Goal: Information Seeking & Learning: Learn about a topic

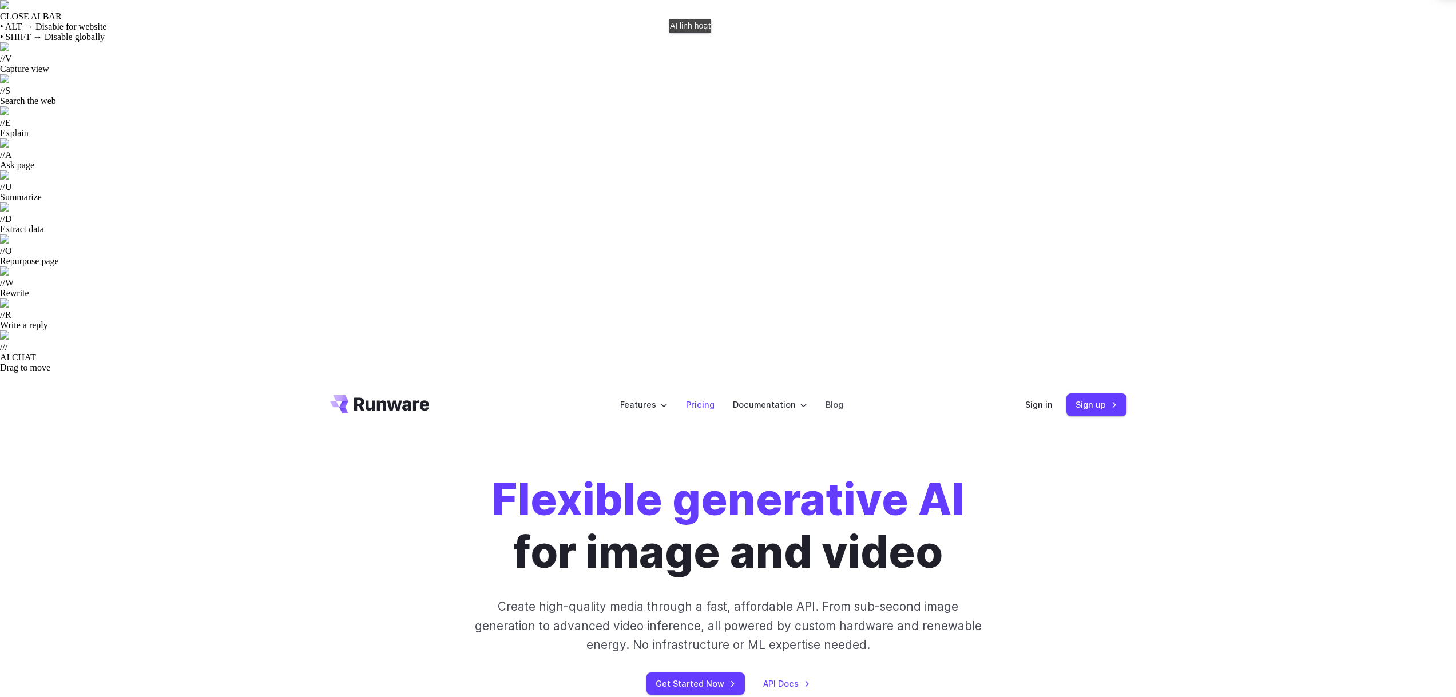
click at [698, 398] on link "Pricing" at bounding box center [700, 404] width 29 height 13
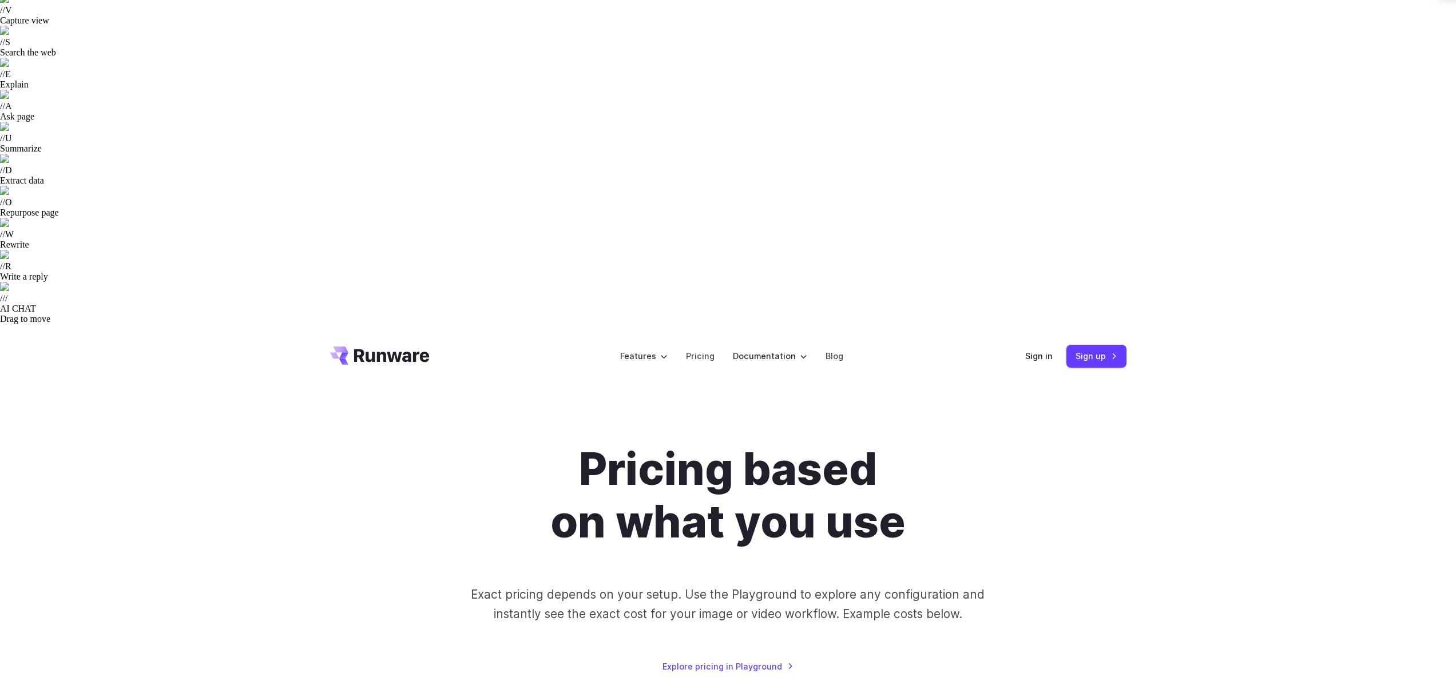
scroll to position [172, 0]
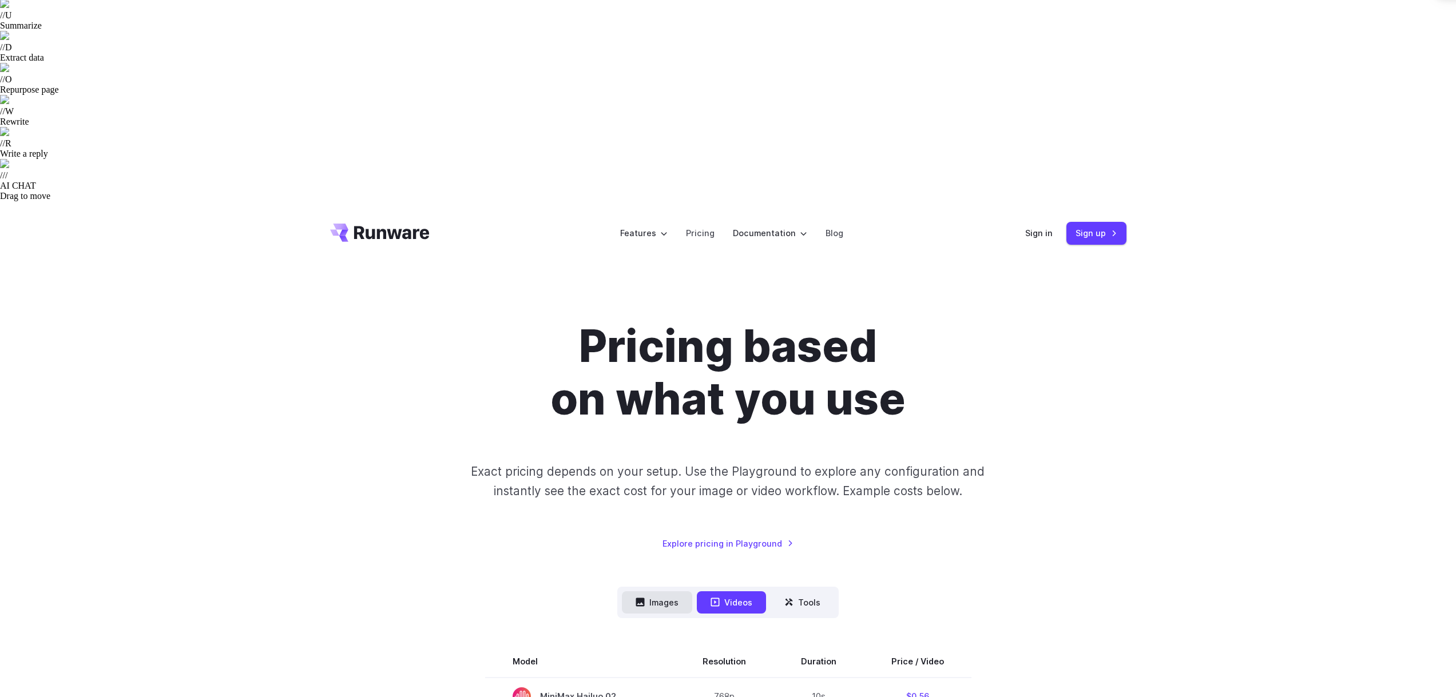
click at [654, 591] on button "Images" at bounding box center [657, 602] width 70 height 22
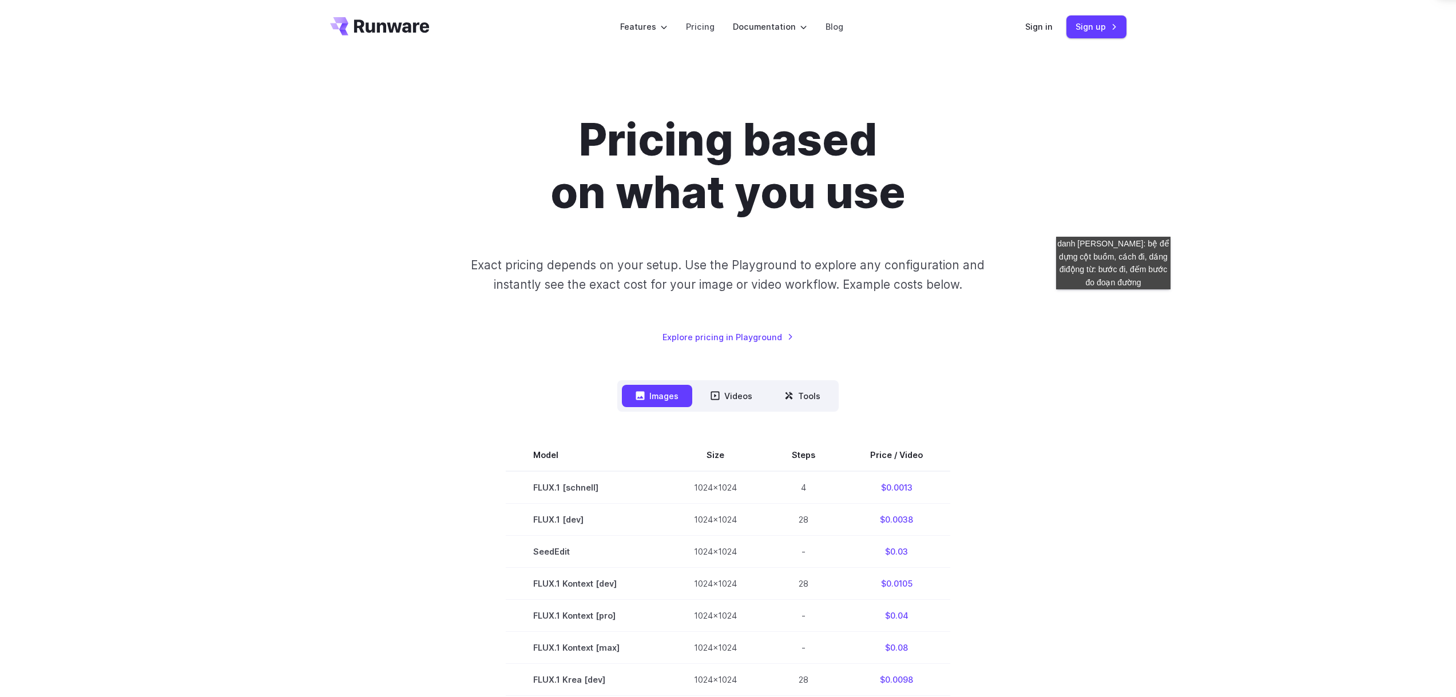
scroll to position [400, 0]
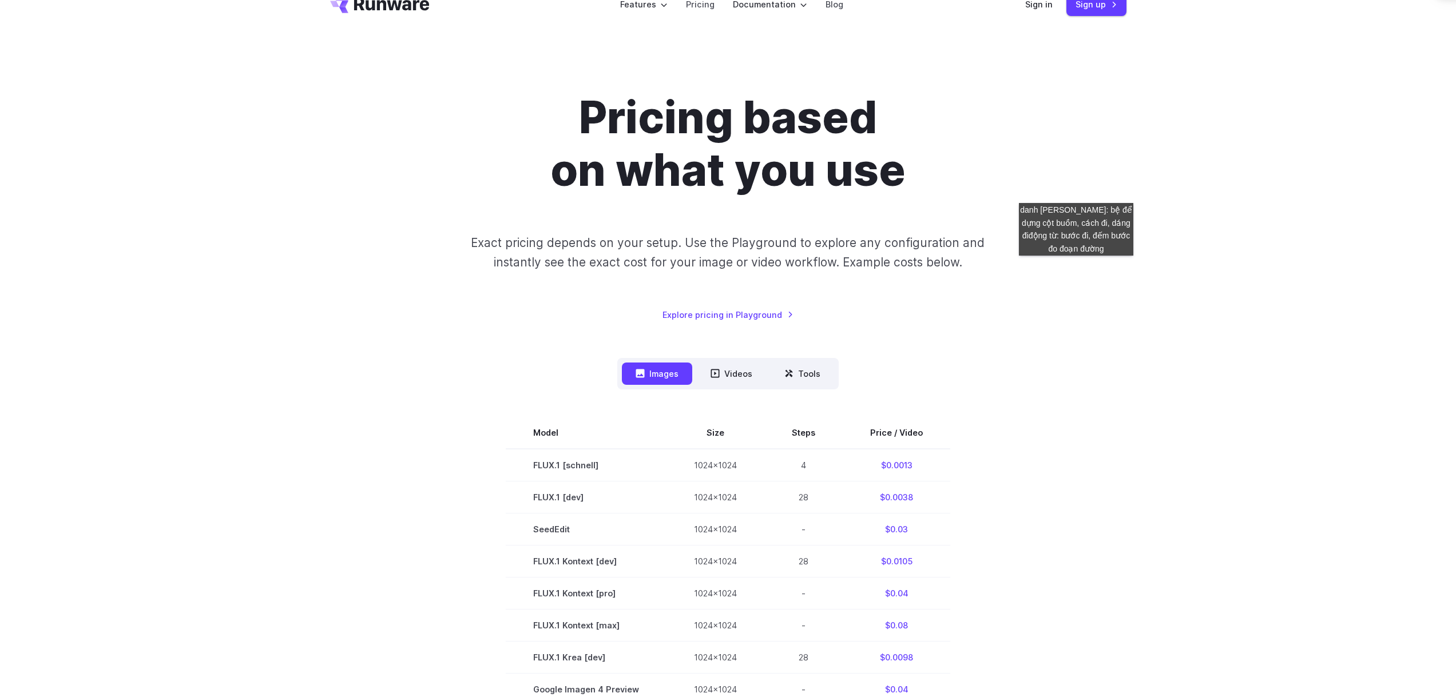
click at [1076, 417] on section "Model Size Steps Price / Video FLUX.1 [schnell] 1024x1024 4 $0.0013 FLUX.1 [dev…" at bounding box center [728, 689] width 796 height 545
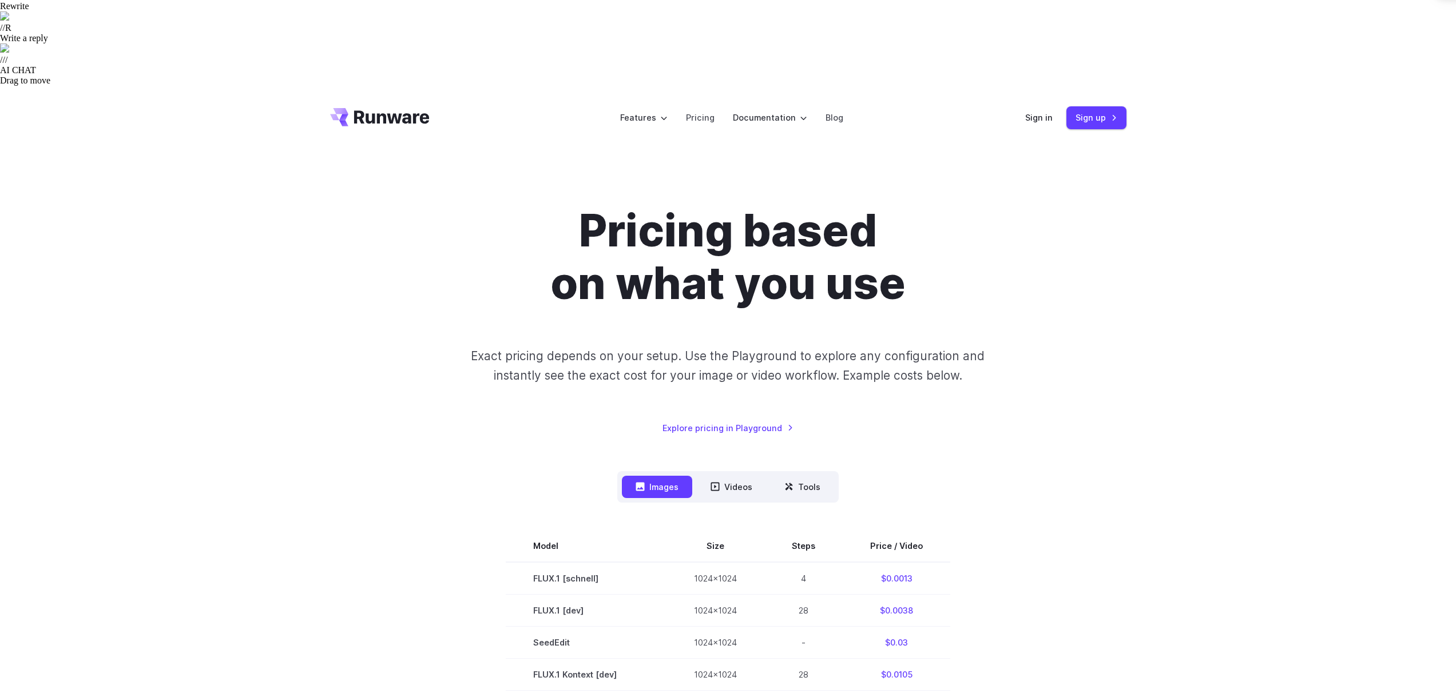
scroll to position [286, 0]
click at [803, 477] on button "Tools" at bounding box center [802, 488] width 63 height 22
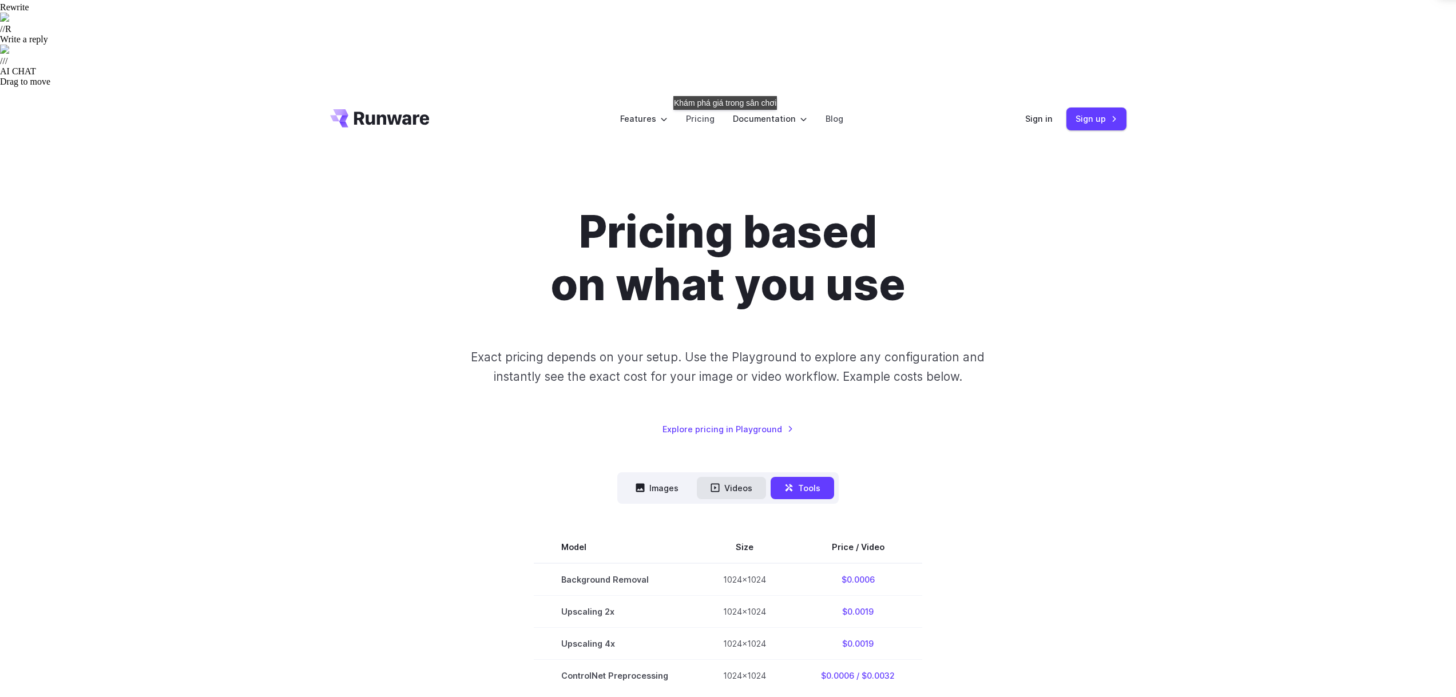
click at [730, 477] on button "Videos" at bounding box center [731, 488] width 69 height 22
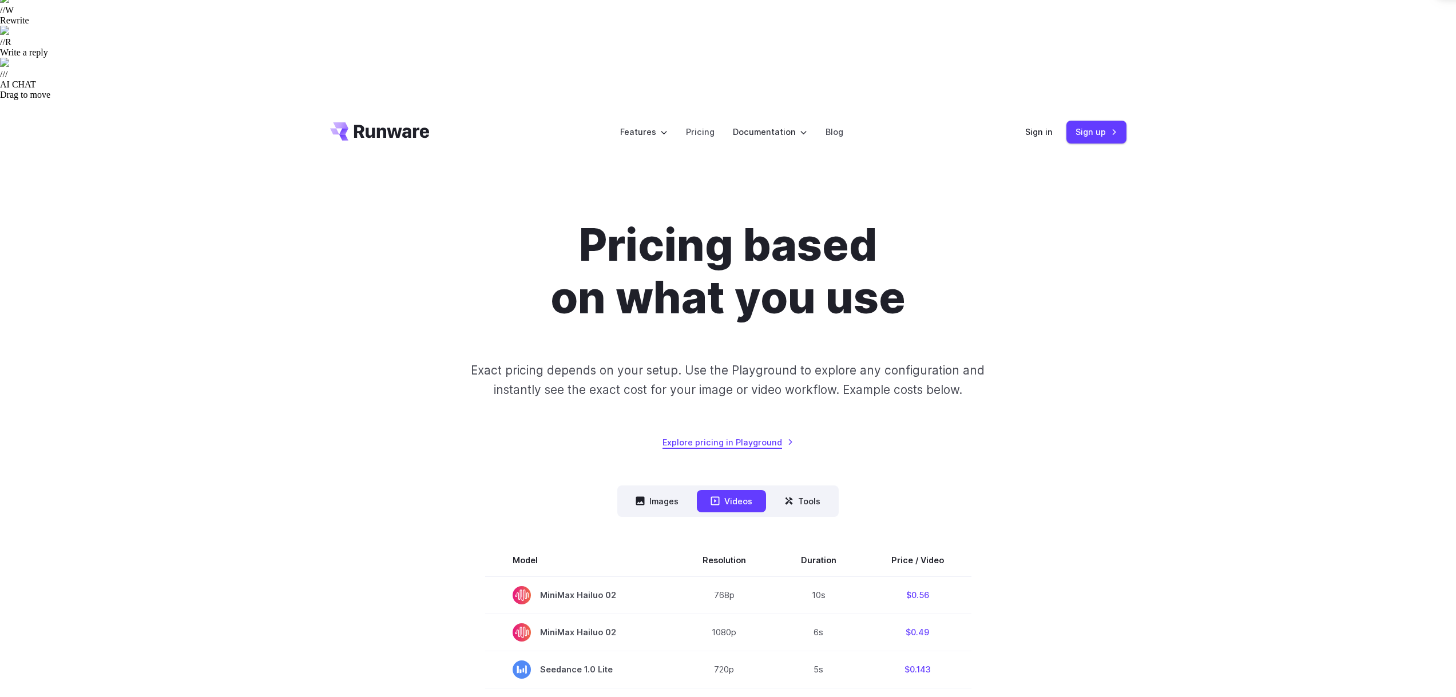
scroll to position [229, 0]
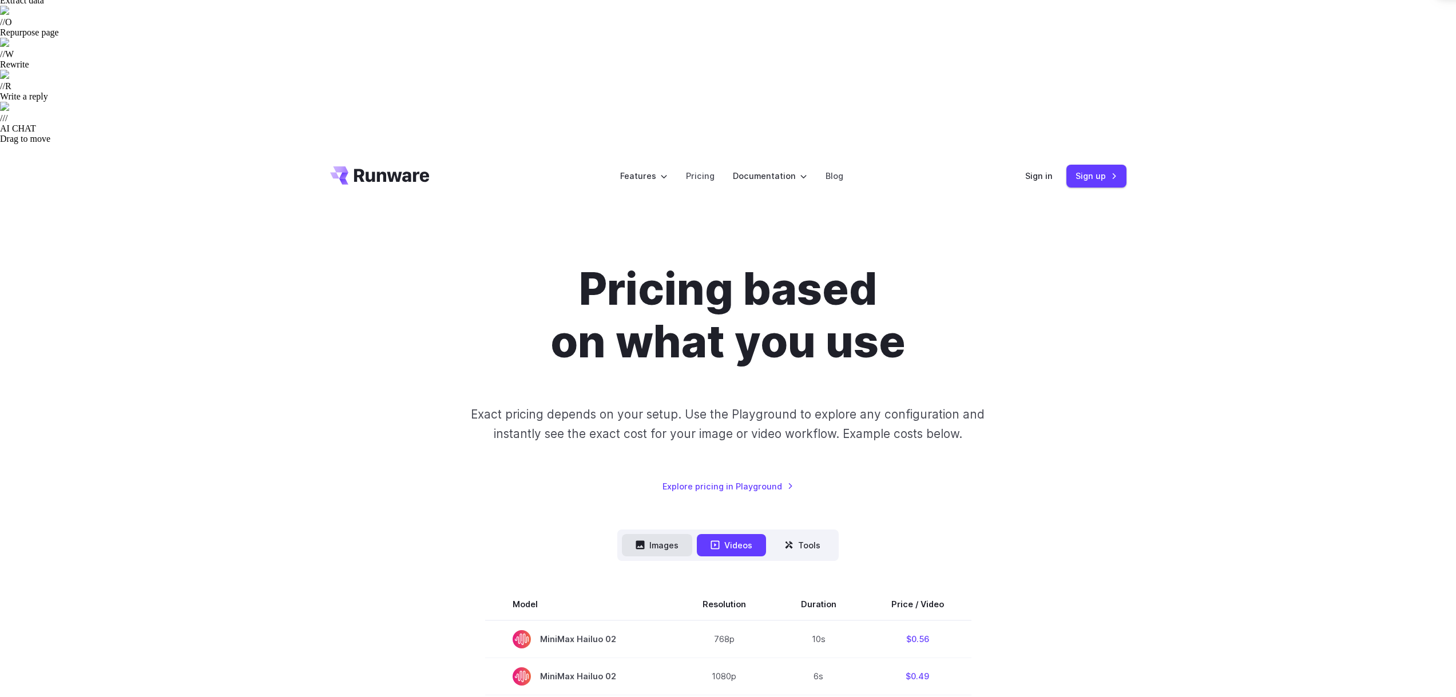
click at [669, 534] on button "Images" at bounding box center [657, 545] width 70 height 22
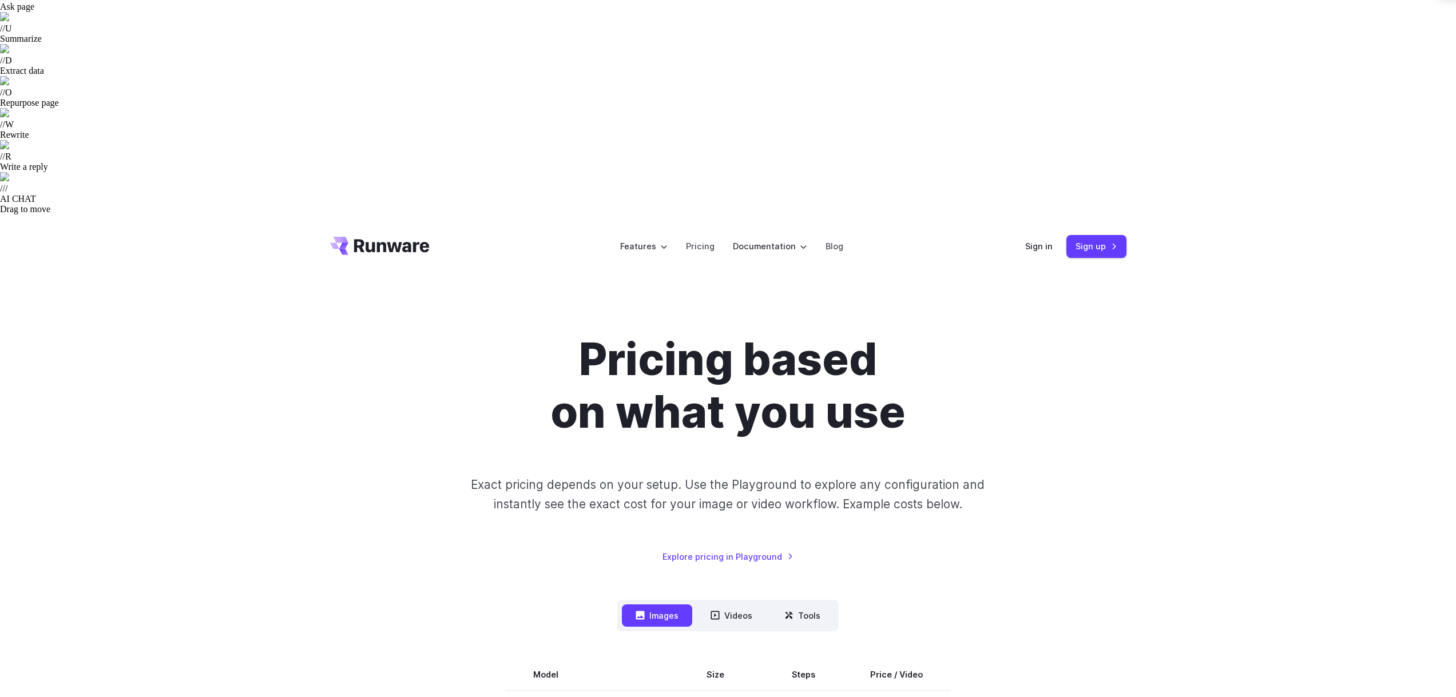
scroll to position [172, 0]
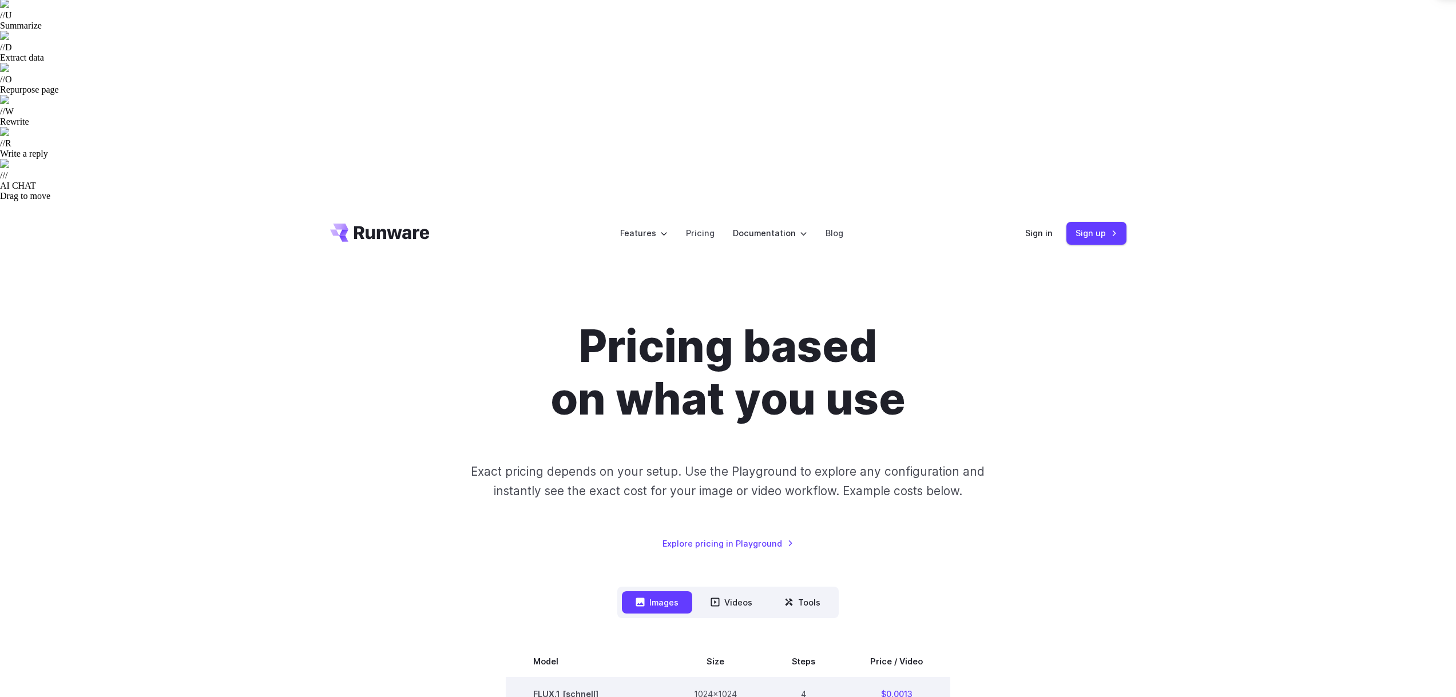
click at [584, 678] on td "FLUX.1 [schnell]" at bounding box center [586, 694] width 161 height 33
